Goal: Find specific page/section: Find specific page/section

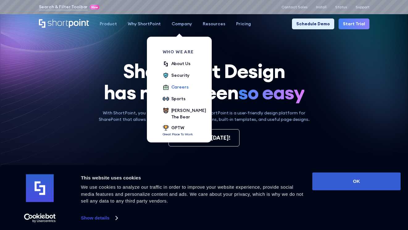
click at [173, 86] on div "Careers" at bounding box center [179, 87] width 17 height 6
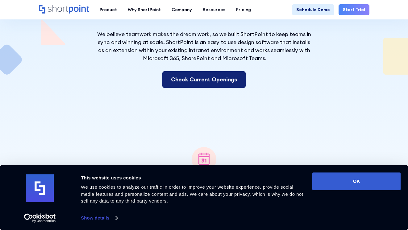
click at [207, 82] on link "Check Current Openings" at bounding box center [203, 79] width 83 height 17
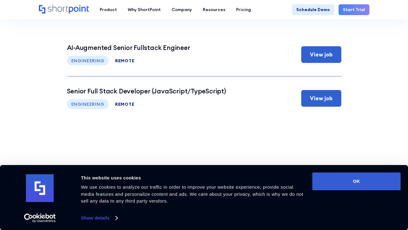
scroll to position [2244, 0]
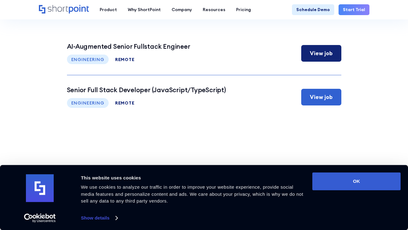
click at [320, 53] on div "View job" at bounding box center [321, 53] width 23 height 8
